Goal: Information Seeking & Learning: Learn about a topic

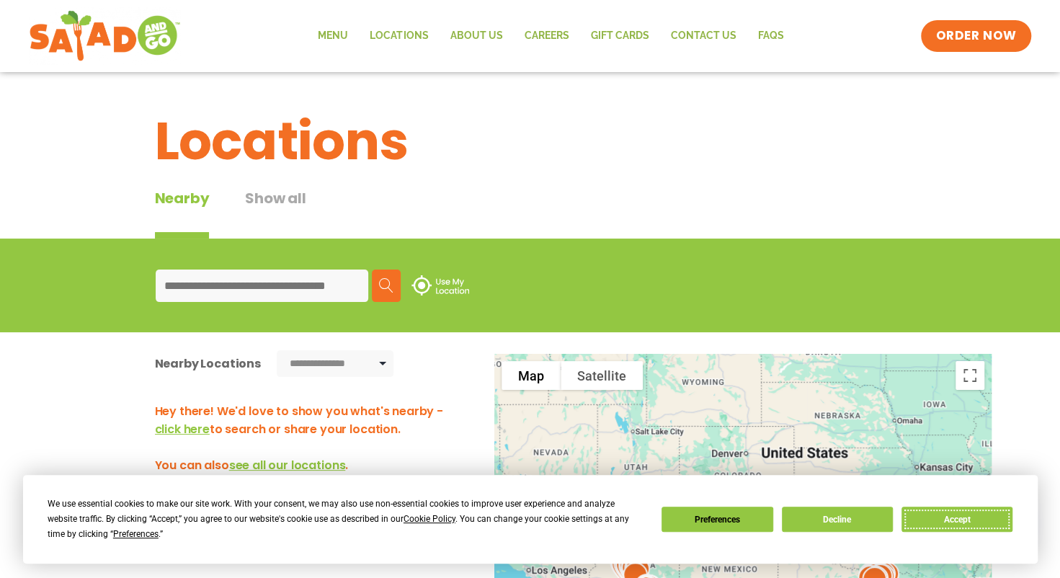
click at [961, 521] on button "Accept" at bounding box center [956, 518] width 111 height 25
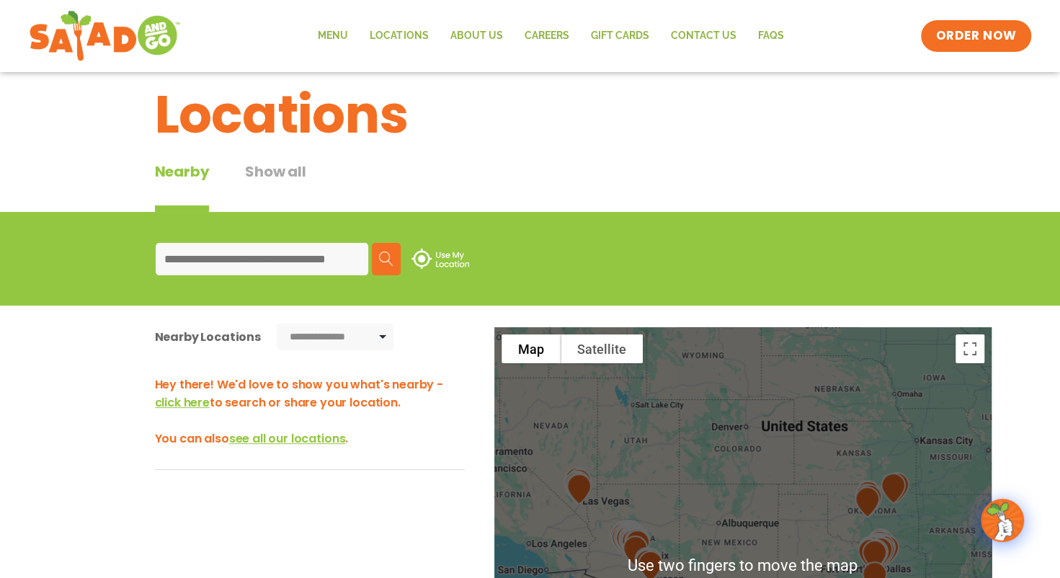
scroll to position [28, 0]
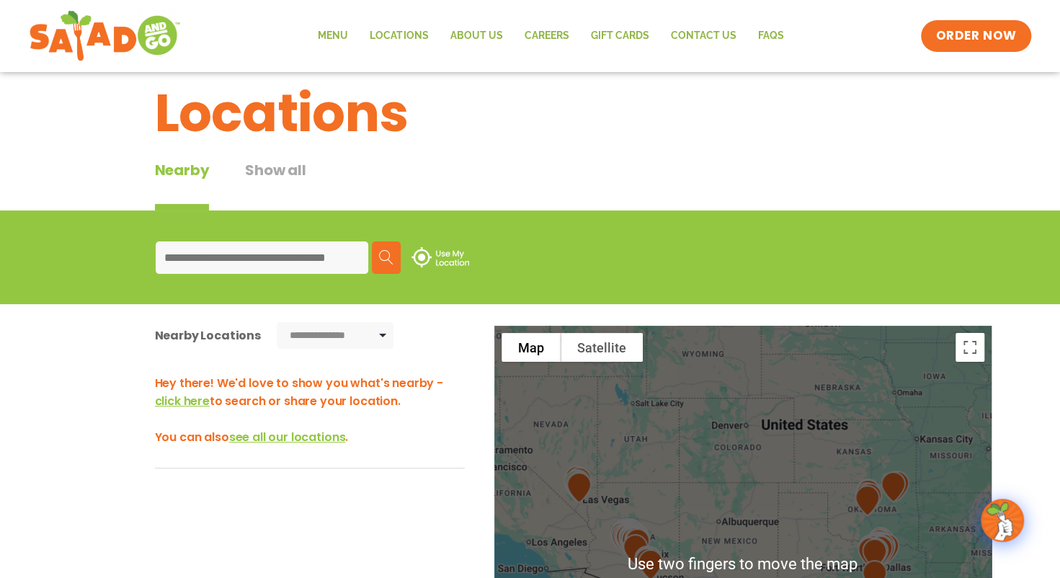
click at [305, 269] on input at bounding box center [262, 257] width 213 height 32
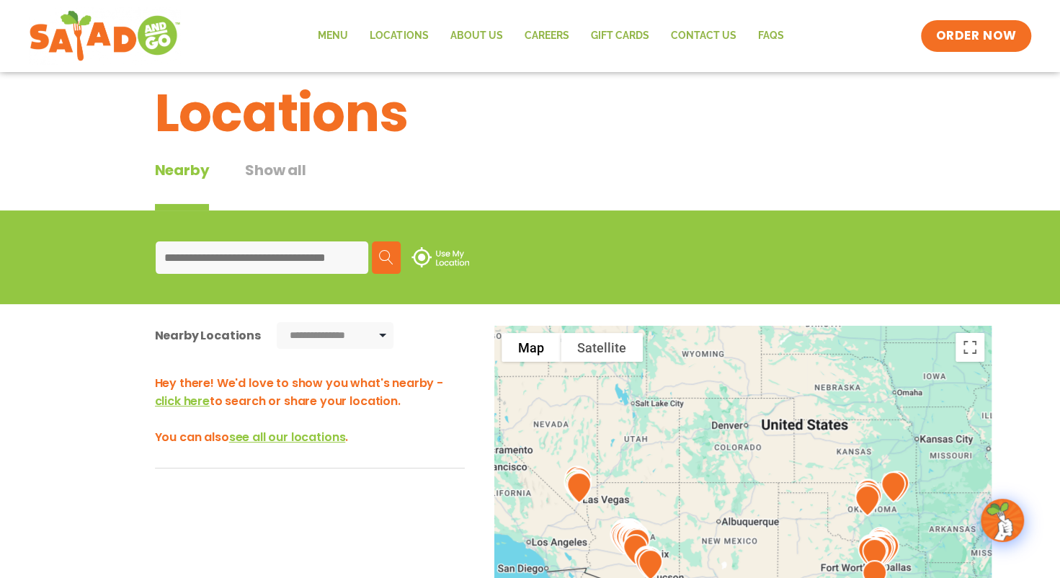
type input "*****"
click at [396, 261] on button "Search" at bounding box center [386, 257] width 29 height 32
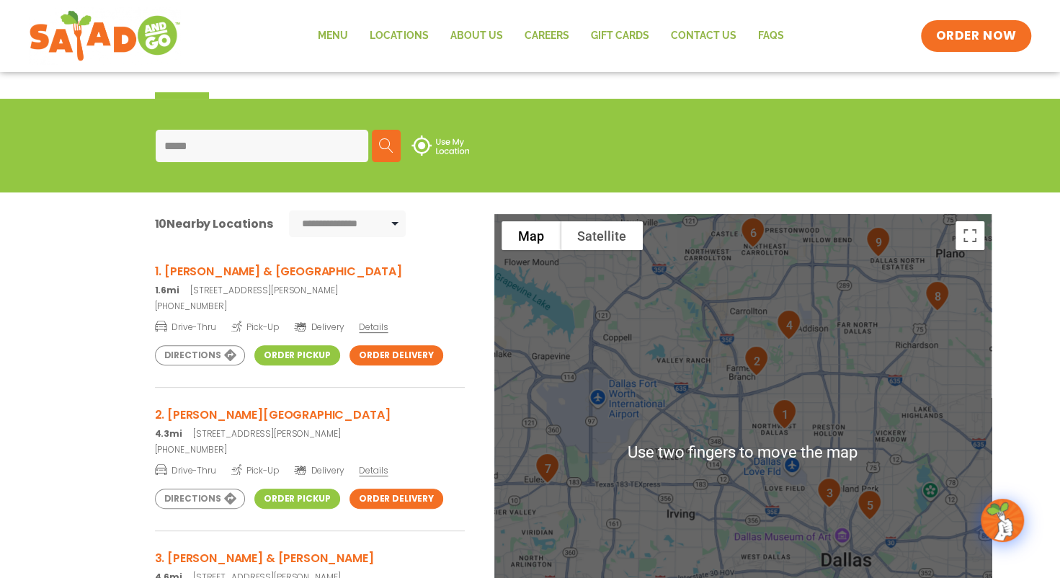
scroll to position [143, 0]
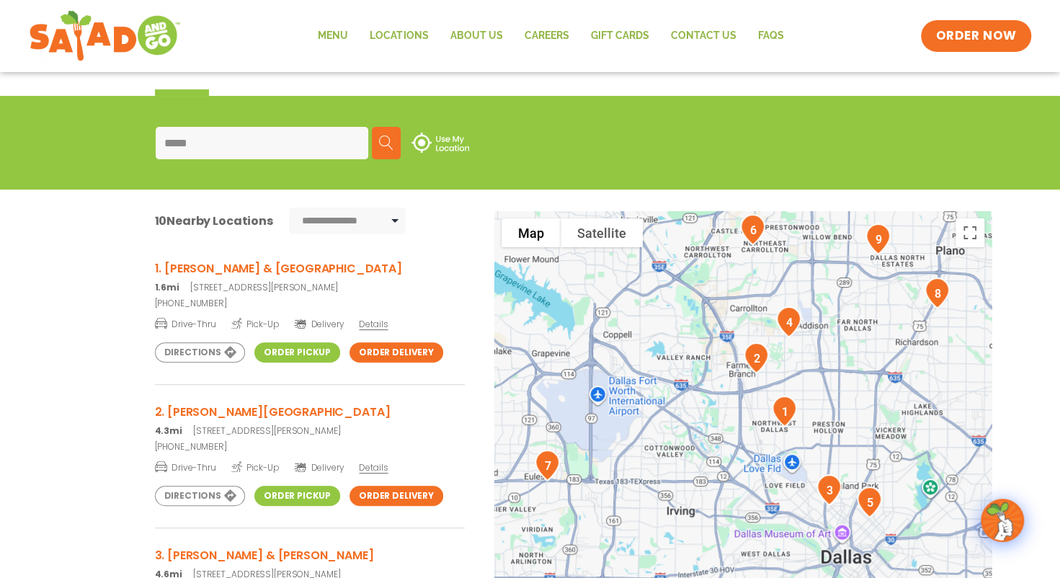
click at [285, 360] on link "Order Pickup" at bounding box center [297, 352] width 86 height 20
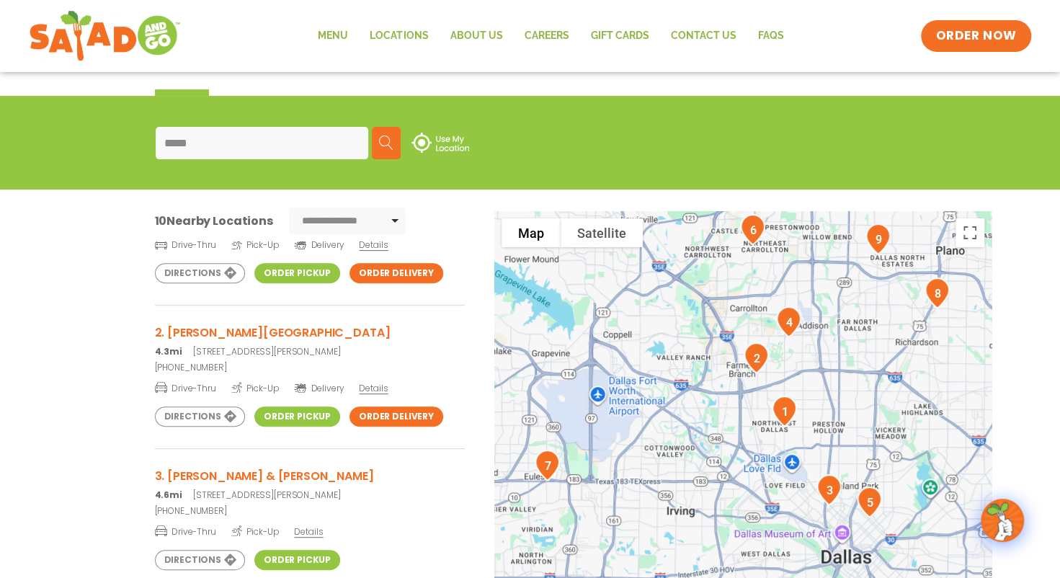
scroll to position [0, 0]
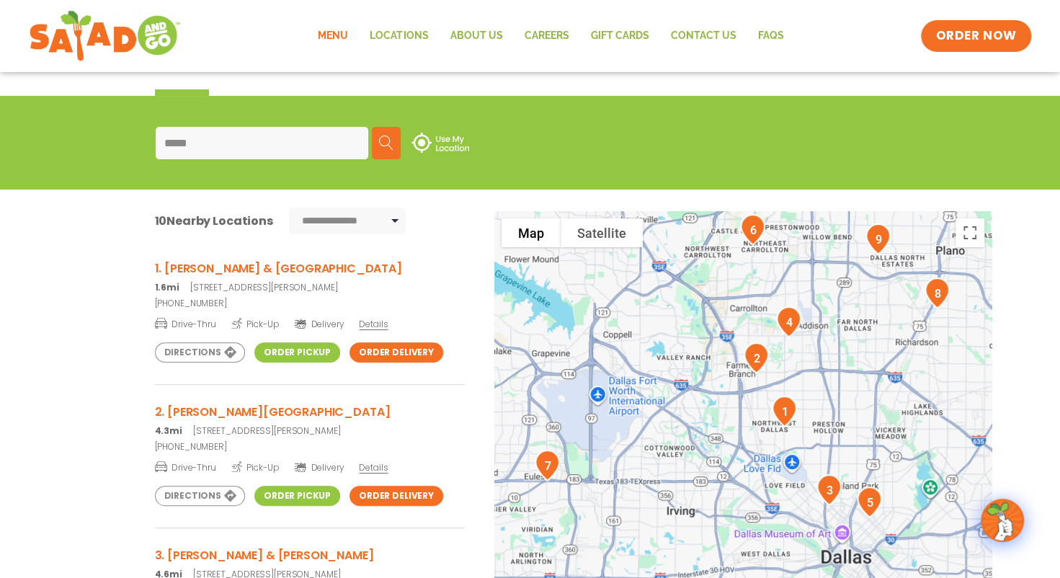
click at [349, 36] on link "Menu" at bounding box center [333, 35] width 52 height 33
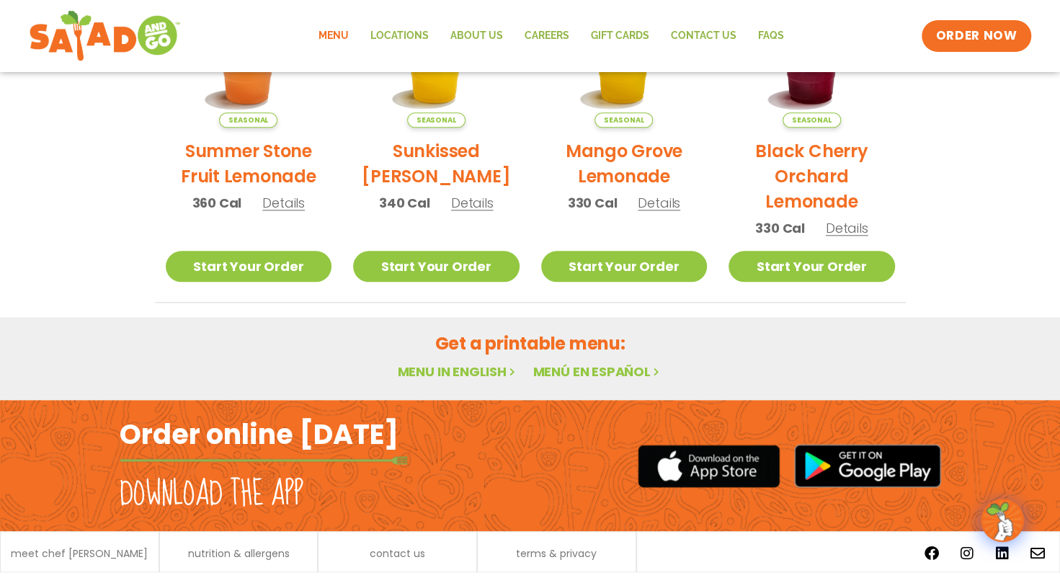
scroll to position [850, 0]
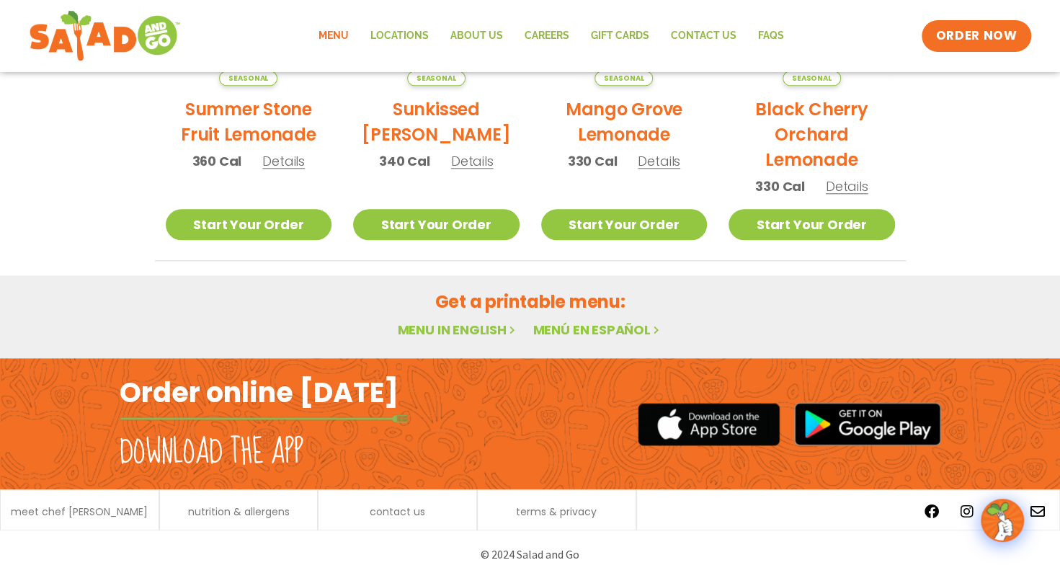
click at [738, 155] on h2 "Black Cherry Orchard Lemonade" at bounding box center [811, 135] width 166 height 76
click at [434, 333] on link "Menu in English" at bounding box center [457, 330] width 121 height 18
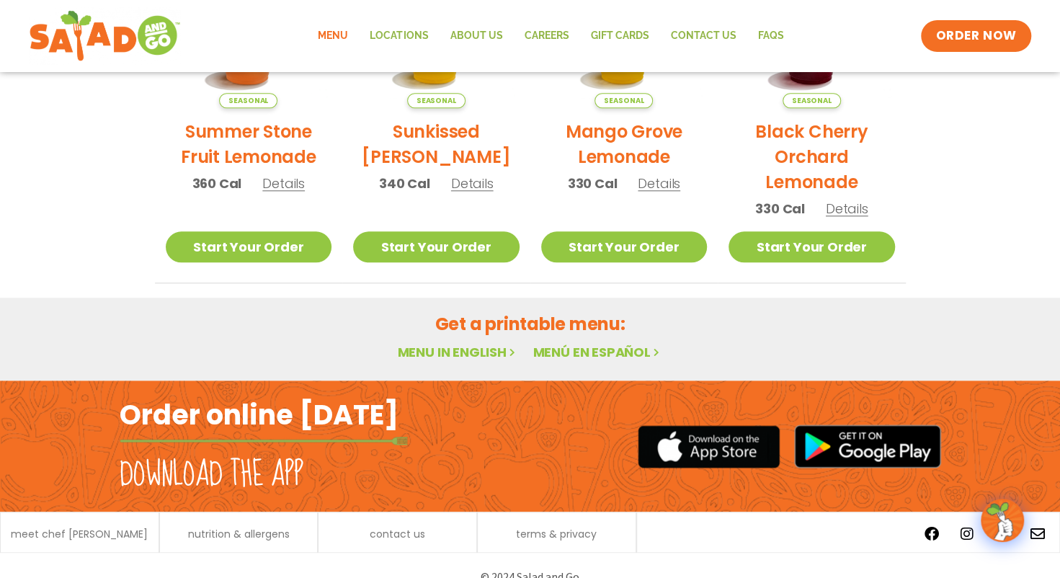
scroll to position [833, 0]
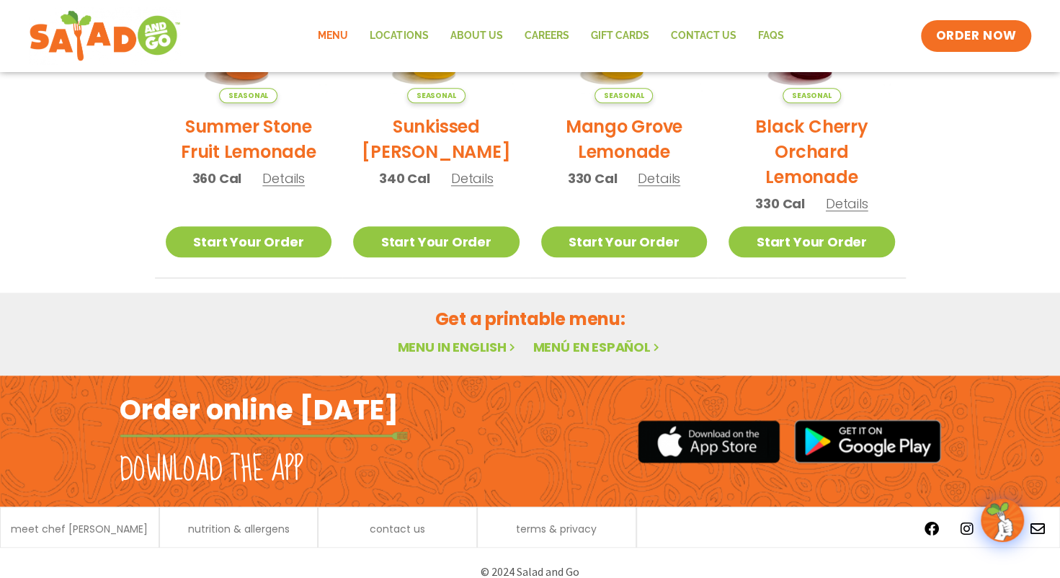
click at [438, 352] on link "Menu in English" at bounding box center [457, 347] width 121 height 18
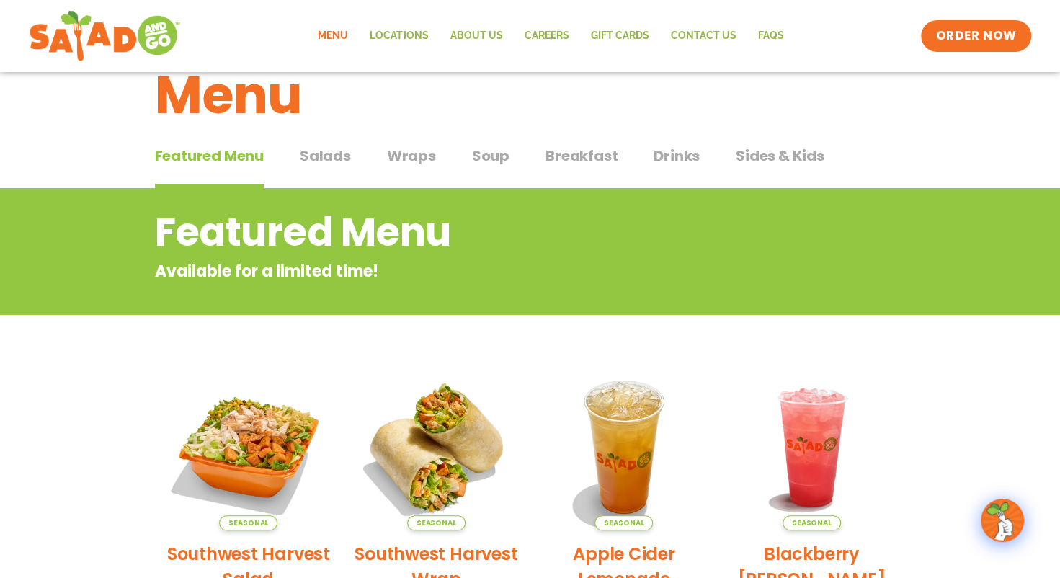
scroll to position [51, 0]
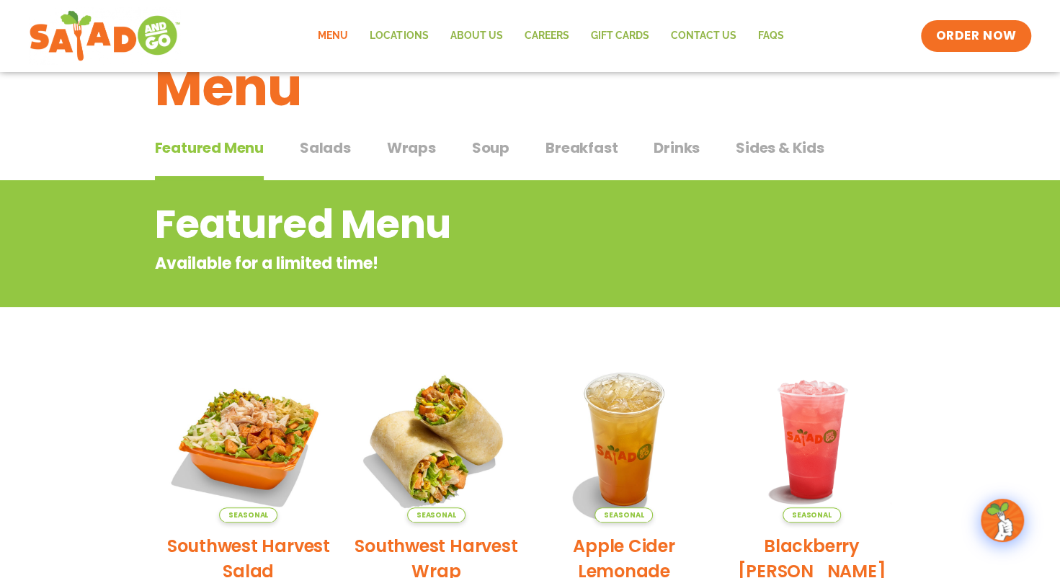
click at [483, 151] on span "Soup" at bounding box center [490, 148] width 37 height 22
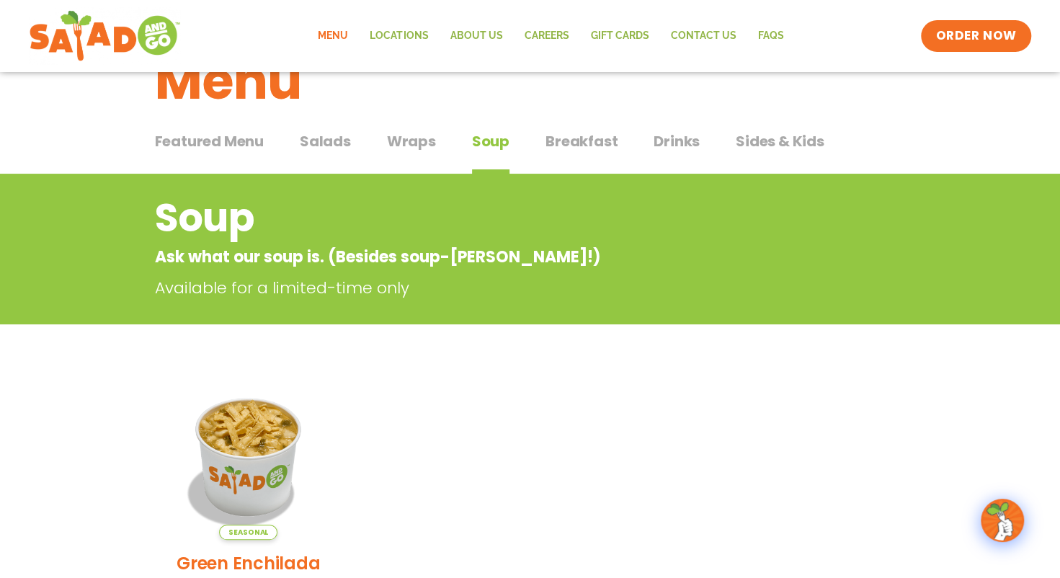
scroll to position [55, 0]
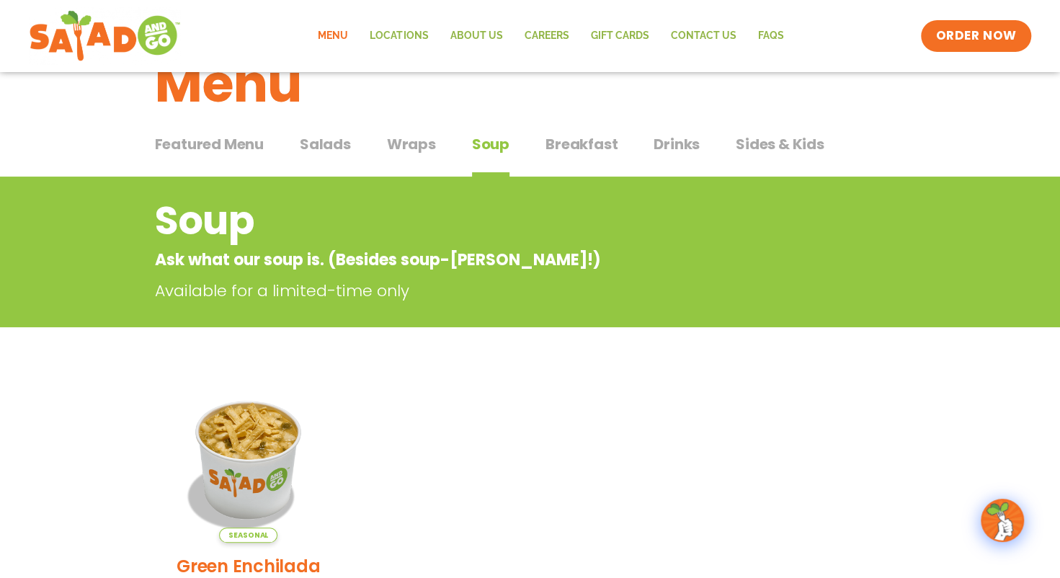
click at [776, 146] on span "Sides & Kids" at bounding box center [780, 144] width 89 height 22
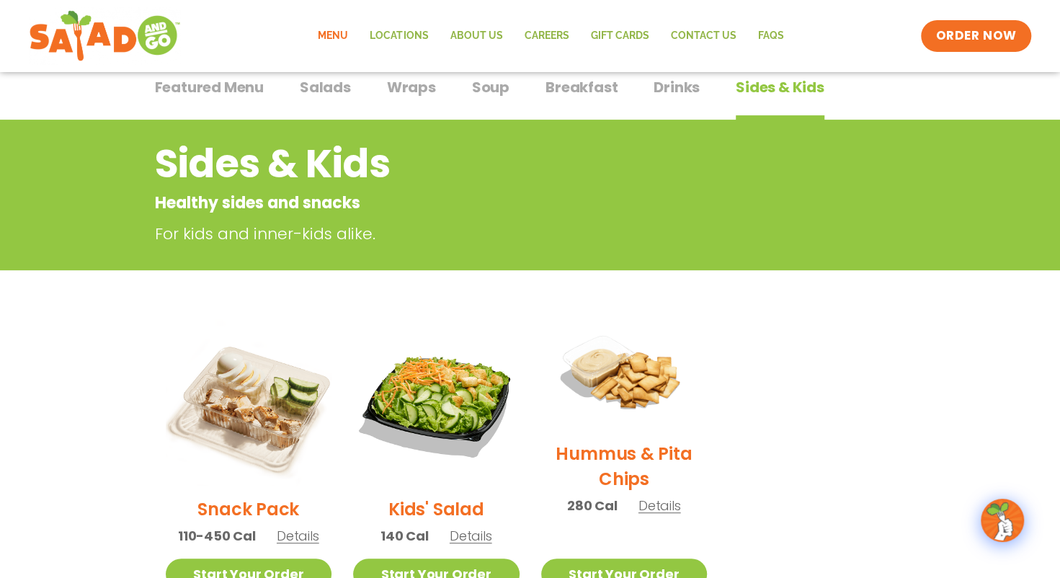
scroll to position [110, 0]
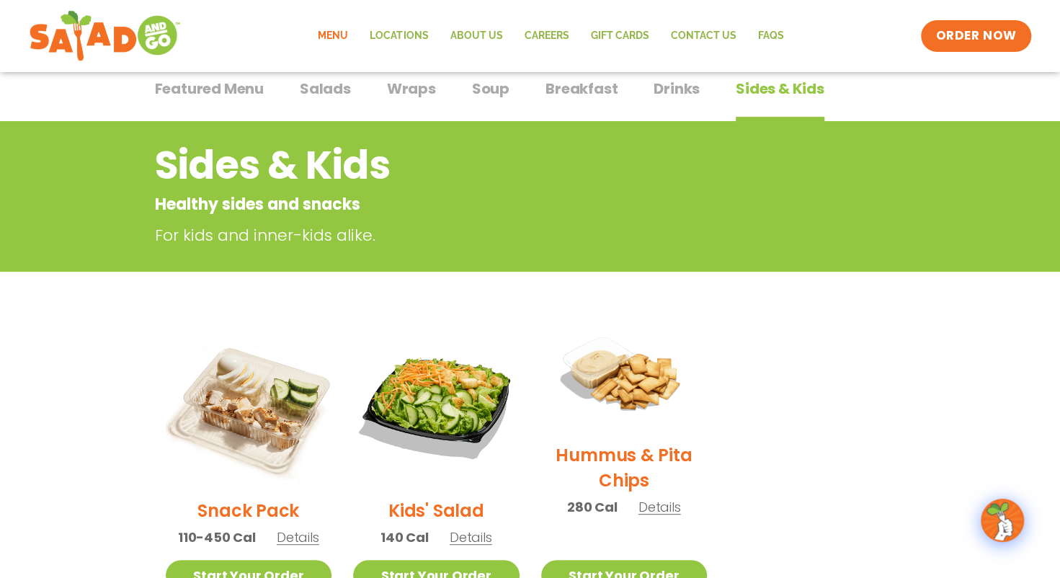
click at [808, 308] on section "Sides & Kids Healthy sides and snacks For kids and inner-kids alike. Snack Pack…" at bounding box center [530, 366] width 1060 height 491
click at [648, 372] on img at bounding box center [623, 376] width 191 height 134
click at [305, 114] on button "Salads Salads" at bounding box center [325, 100] width 51 height 44
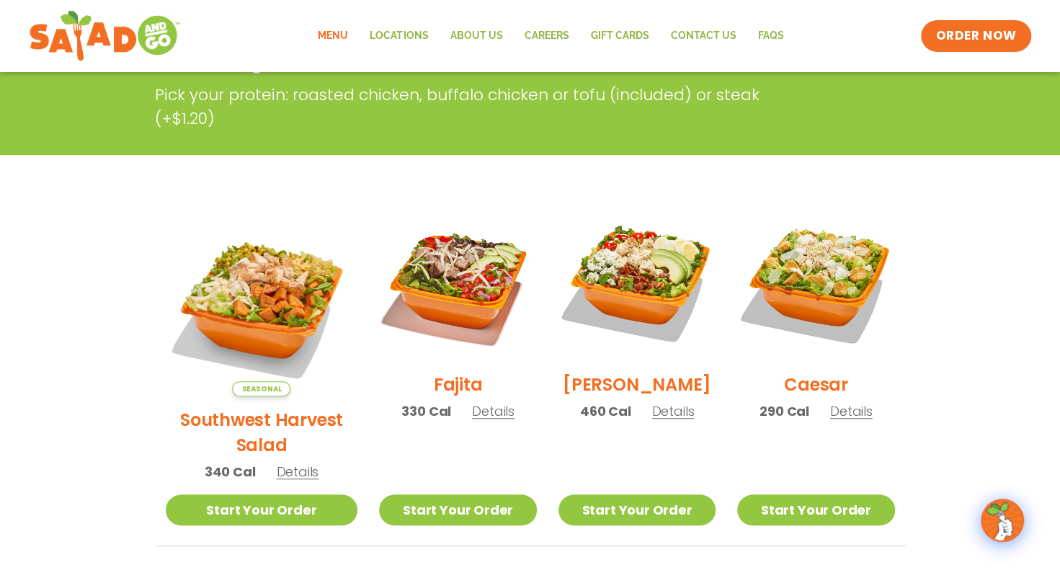
scroll to position [275, 0]
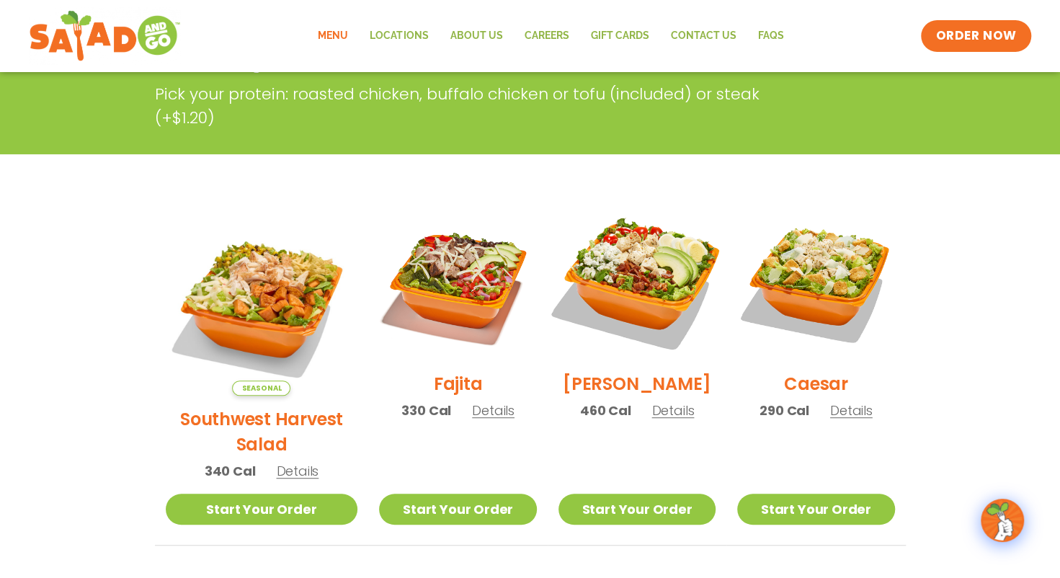
click at [706, 298] on img at bounding box center [637, 281] width 184 height 184
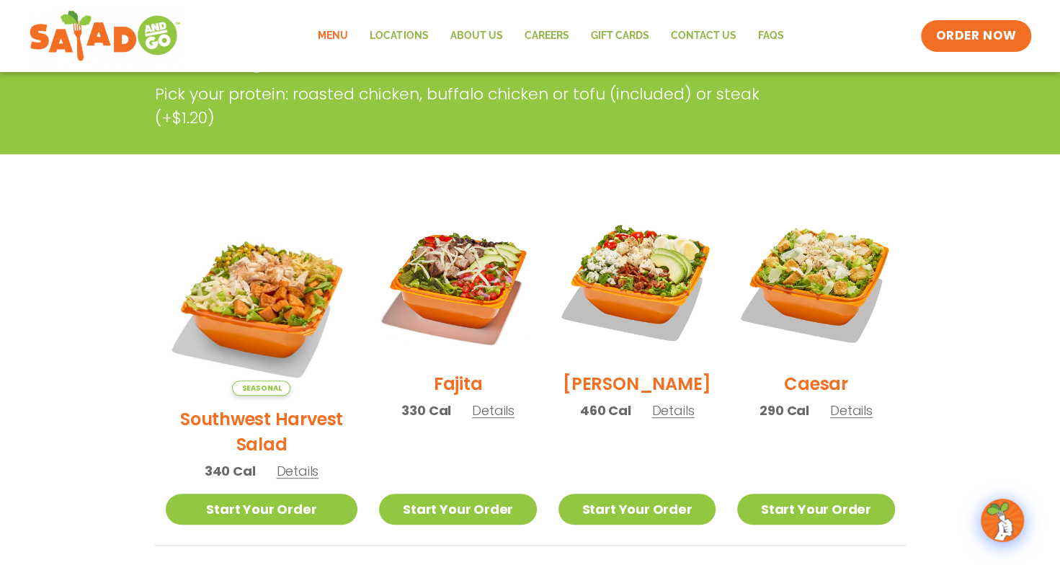
click at [662, 418] on span "Details" at bounding box center [672, 410] width 43 height 18
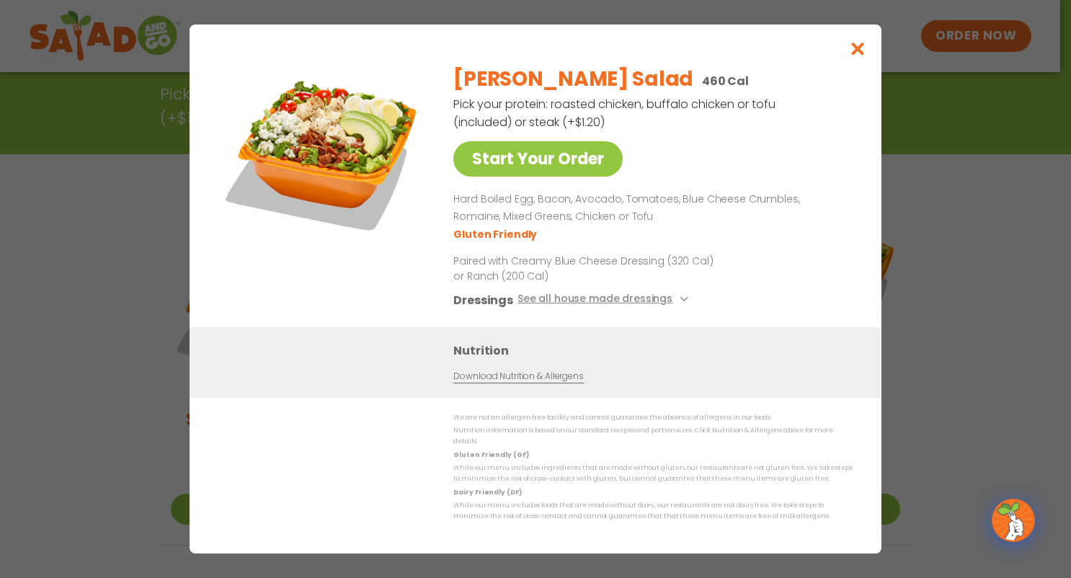
click at [414, 162] on img at bounding box center [323, 154] width 202 height 202
click at [344, 205] on img at bounding box center [323, 154] width 202 height 202
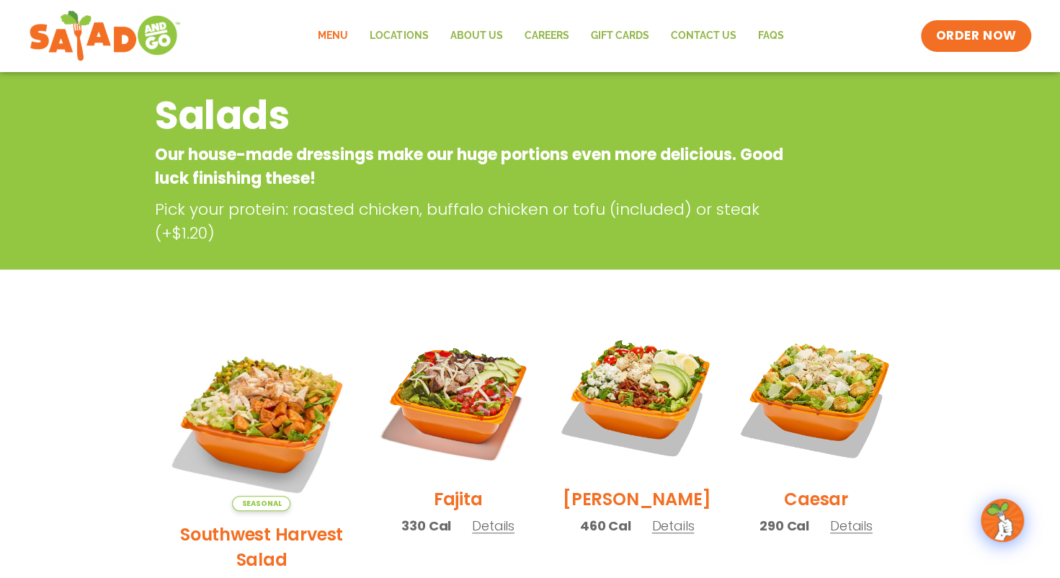
scroll to position [80, 0]
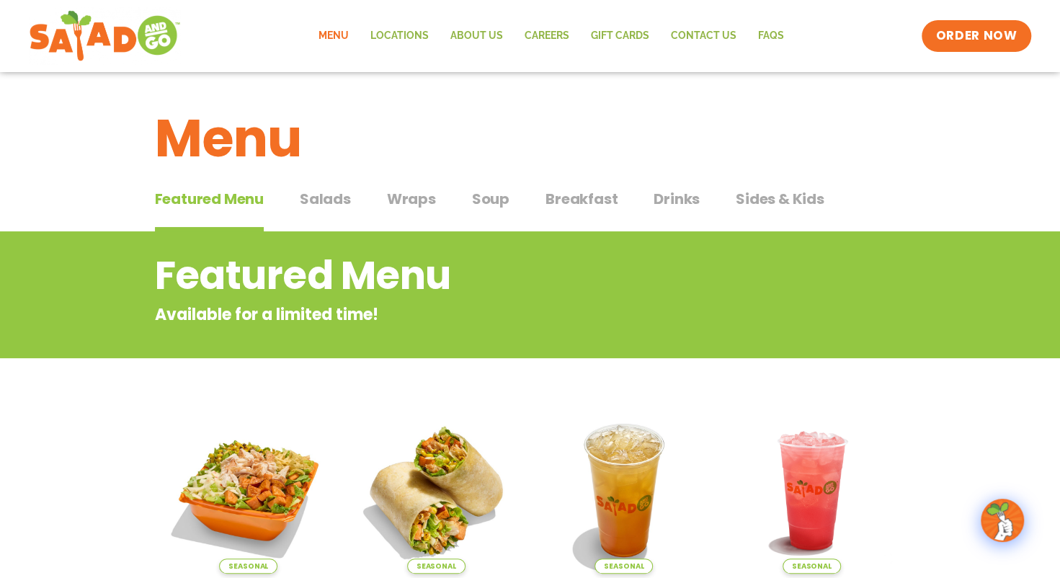
click at [292, 197] on div "Featured Menu Featured Menu Salads Salads Wraps Wraps Soup Soup Breakfast Break…" at bounding box center [530, 207] width 751 height 49
click at [333, 212] on button "Salads Salads" at bounding box center [325, 210] width 51 height 44
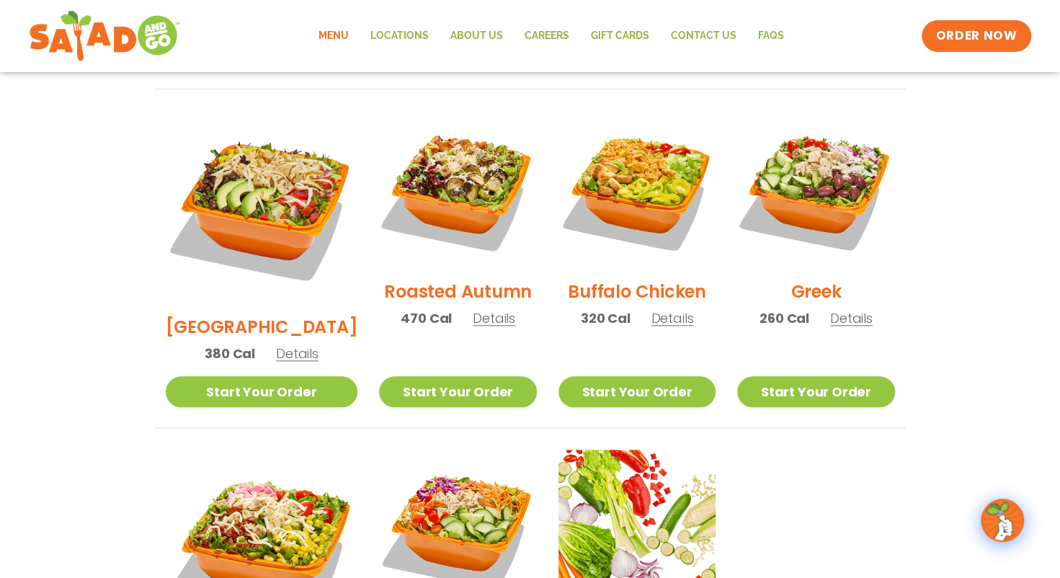
scroll to position [729, 0]
